Goal: Ask a question: Seek information or help from site administrators or community

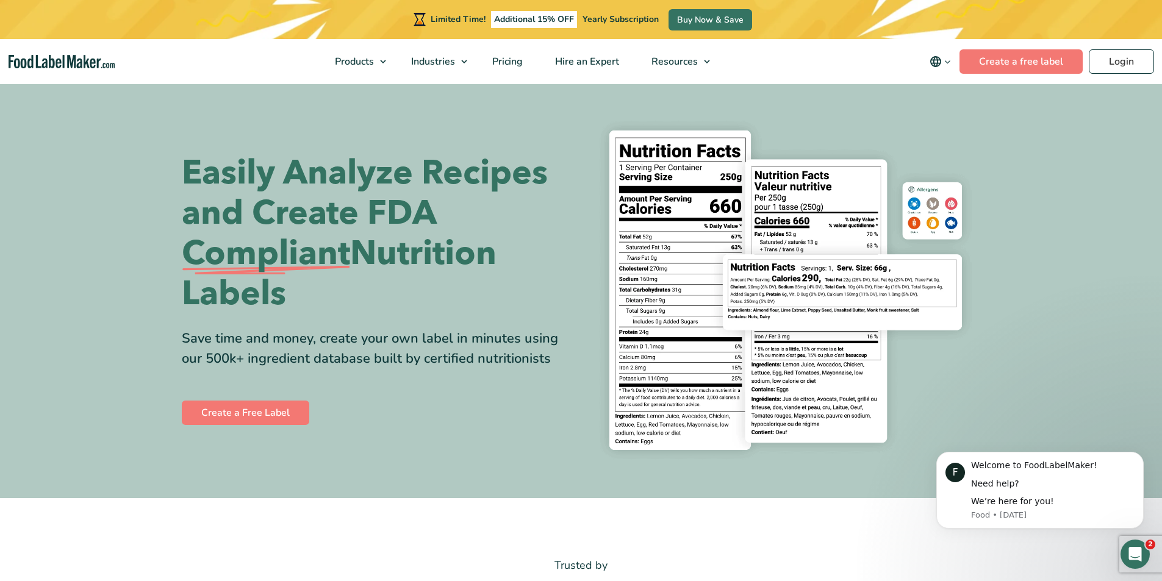
click at [1132, 551] on icon "Open Intercom Messenger" at bounding box center [1135, 555] width 20 height 20
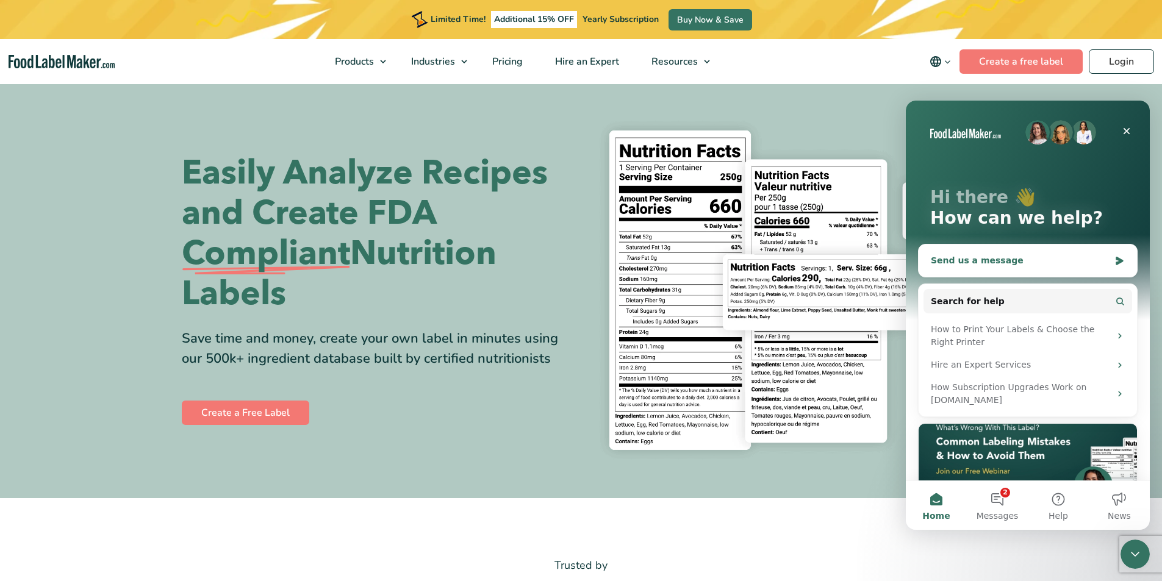
click at [1032, 260] on div "Send us a message" at bounding box center [1020, 260] width 179 height 13
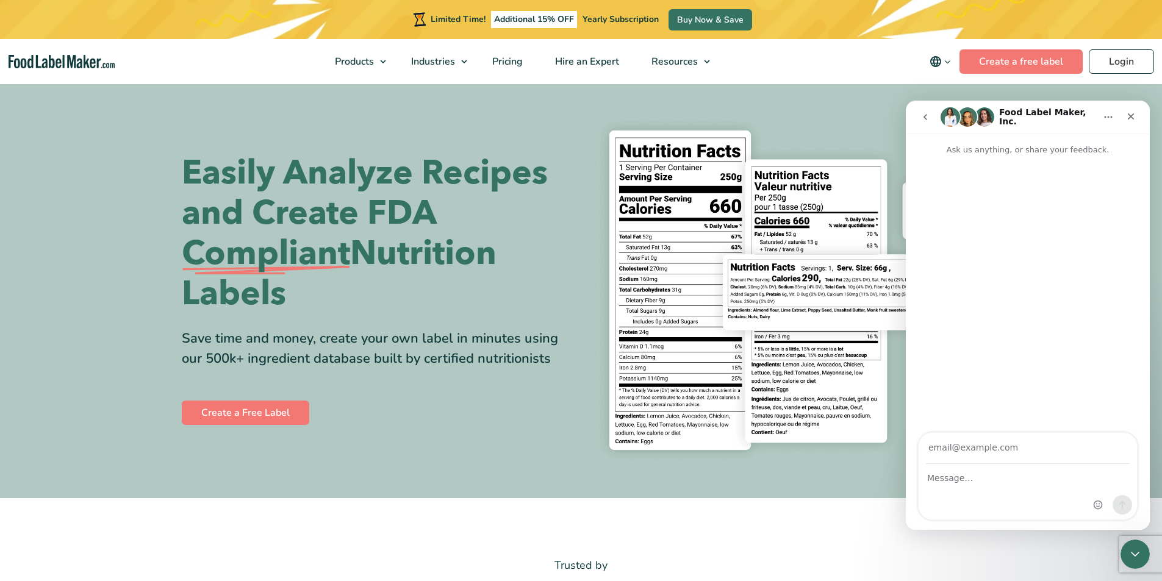
click at [997, 451] on input "Your email" at bounding box center [1028, 448] width 204 height 31
type input "[EMAIL_ADDRESS][DOMAIN_NAME]"
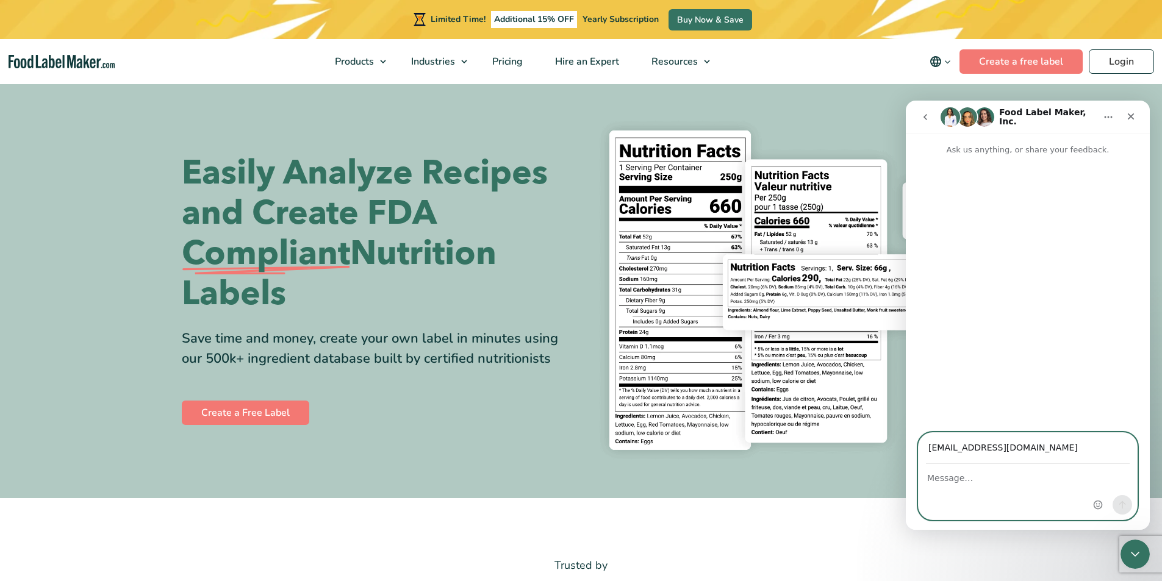
click at [957, 482] on textarea "Message…" at bounding box center [1028, 475] width 218 height 21
type textarea "Request companies registration number - Food Label Maker"
click at [1122, 500] on button "Send a message…" at bounding box center [1123, 505] width 20 height 20
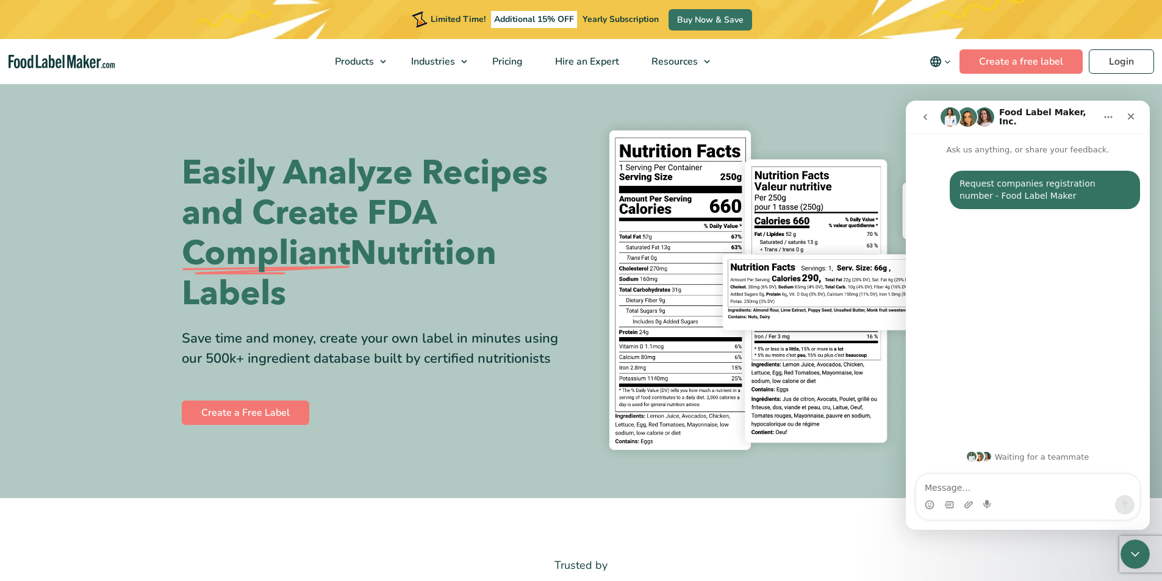
click at [1012, 486] on textarea "Message…" at bounding box center [1027, 485] width 223 height 21
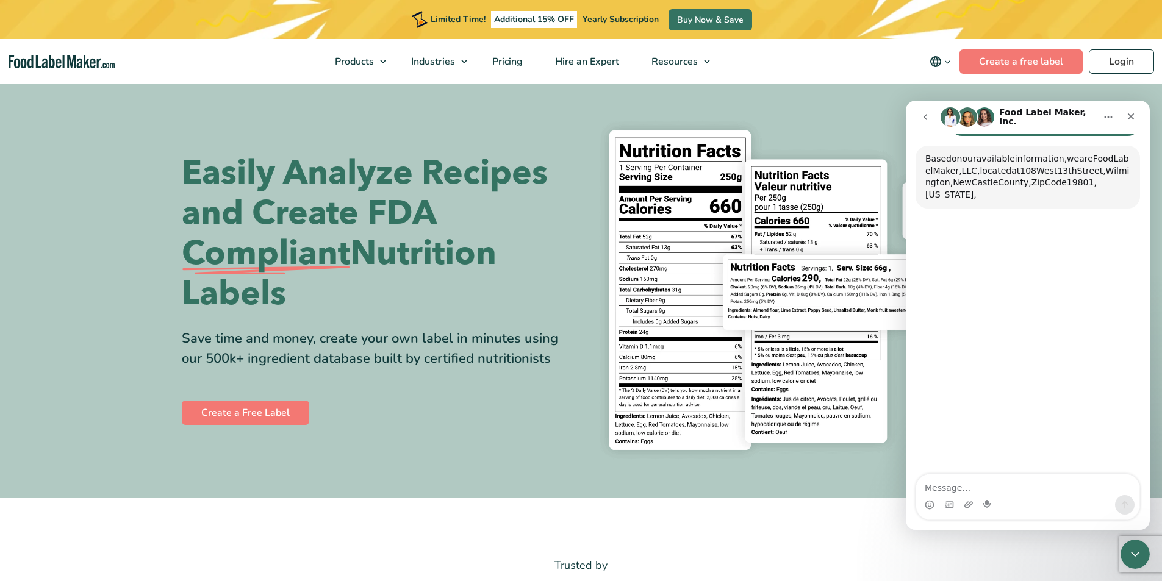
scroll to position [77, 0]
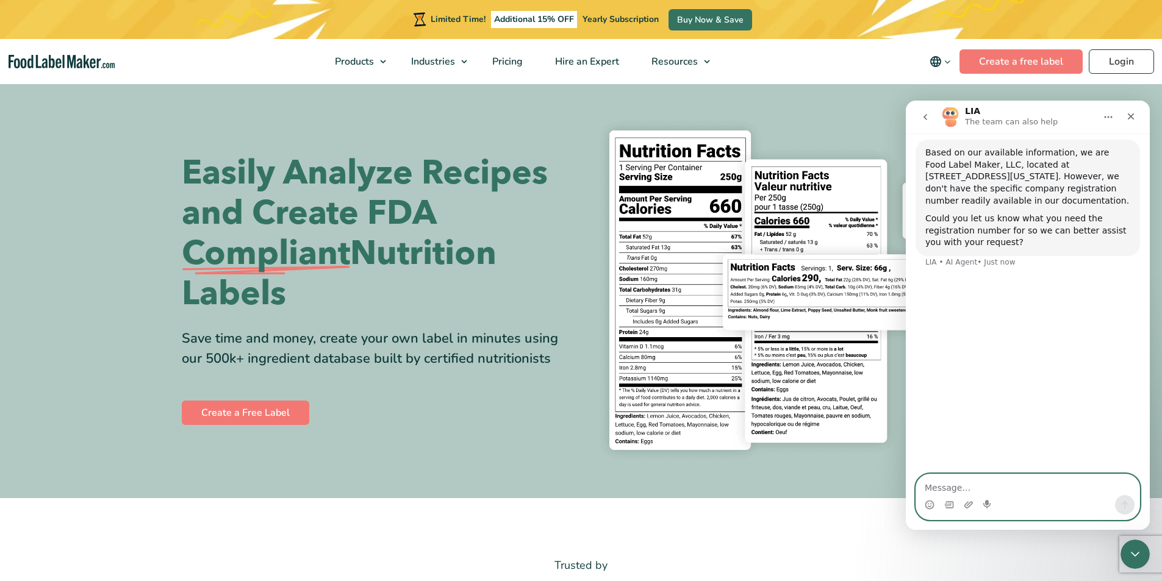
click at [973, 487] on textarea "Message…" at bounding box center [1027, 485] width 223 height 21
type textarea "we need to submit the local malaysia witholding tax for your service ."
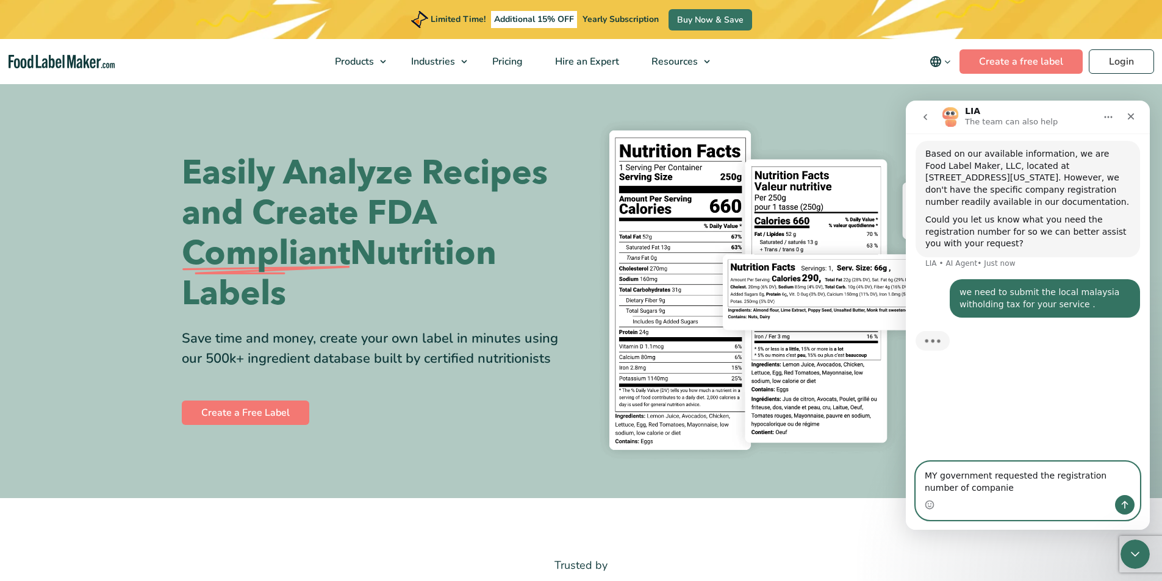
type textarea "MY government requested the registration number of companies"
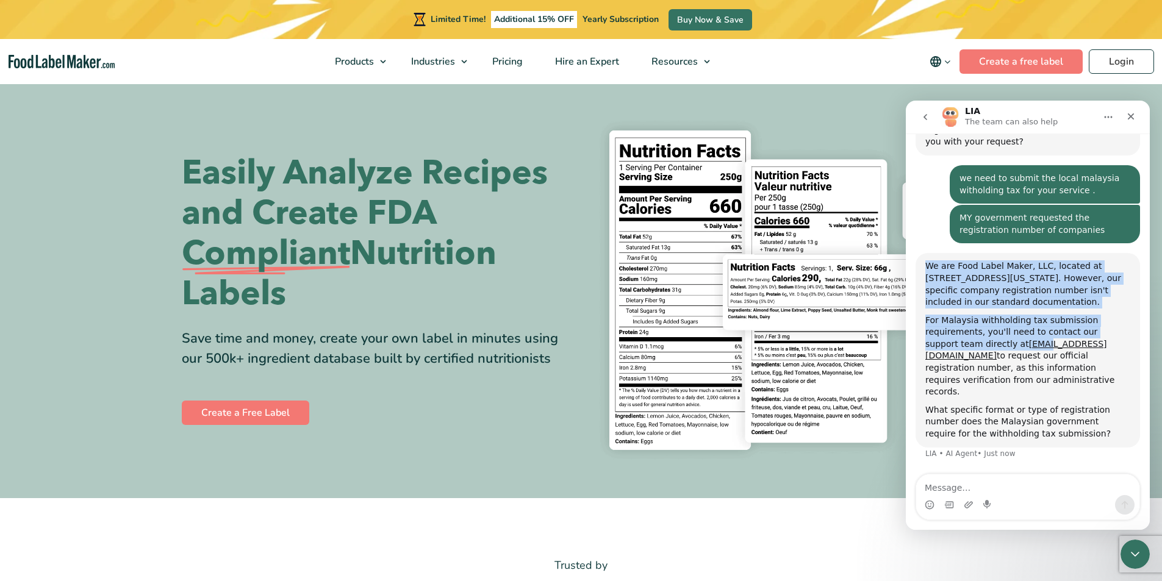
scroll to position [190, 0]
drag, startPoint x: 986, startPoint y: 368, endPoint x: 1013, endPoint y: 368, distance: 26.2
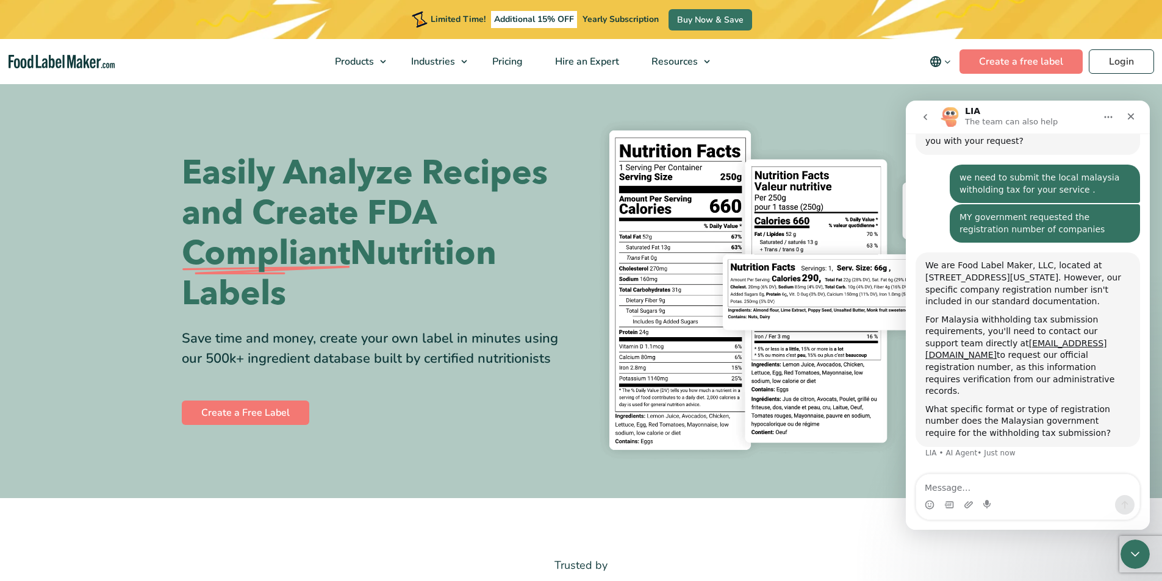
click at [1061, 376] on div "For Malaysia withholding tax submission requirements, you'll need to contact ou…" at bounding box center [1027, 356] width 205 height 84
drag, startPoint x: 984, startPoint y: 356, endPoint x: 1099, endPoint y: 351, distance: 114.2
click at [1099, 351] on div "For Malaysia withholding tax submission requirements, you'll need to contact ou…" at bounding box center [1027, 356] width 205 height 84
copy div "[EMAIL_ADDRESS][DOMAIN_NAME]"
click at [1005, 484] on textarea "Message…" at bounding box center [1027, 485] width 223 height 21
